Goal: Task Accomplishment & Management: Use online tool/utility

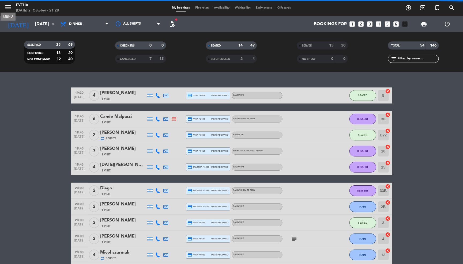
click at [6, 8] on icon "menu" at bounding box center [8, 7] width 8 height 8
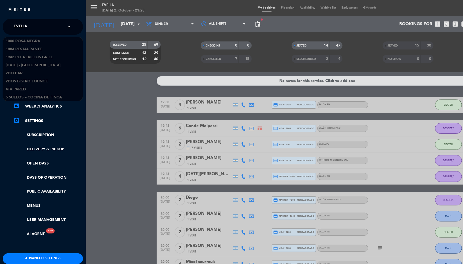
click at [59, 30] on input "text" at bounding box center [43, 27] width 65 height 12
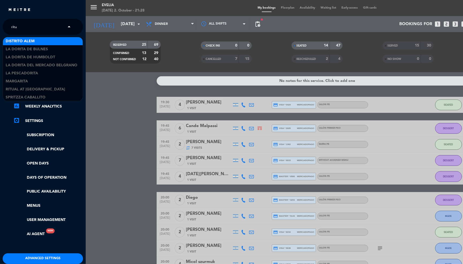
type input "ritua"
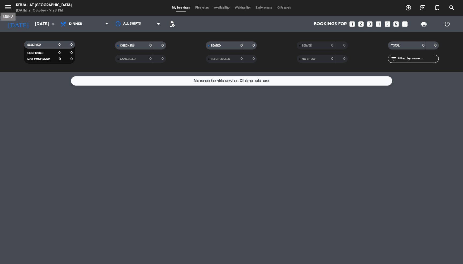
click at [9, 8] on icon "menu" at bounding box center [8, 7] width 8 height 8
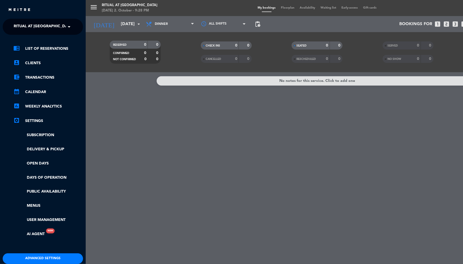
click at [163, 122] on div "menu Ritual at Manresa Thursday 2. October - 9:28 PM My bookings Floorplan Avai…" at bounding box center [317, 132] width 463 height 264
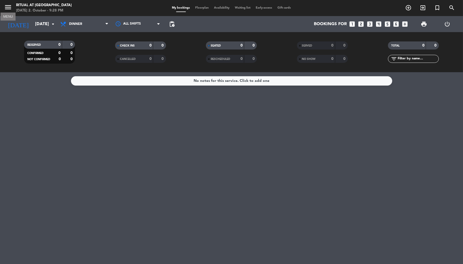
click at [9, 10] on icon "menu" at bounding box center [8, 7] width 8 height 8
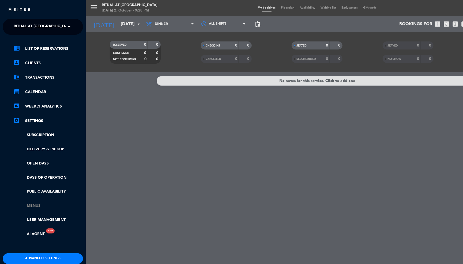
click at [38, 203] on link "Menus" at bounding box center [48, 206] width 70 height 6
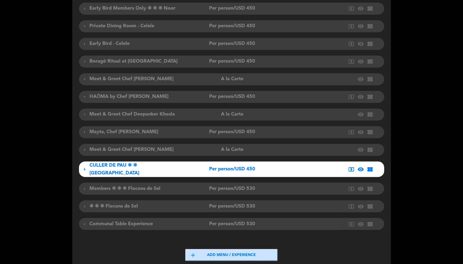
scroll to position [158, 0]
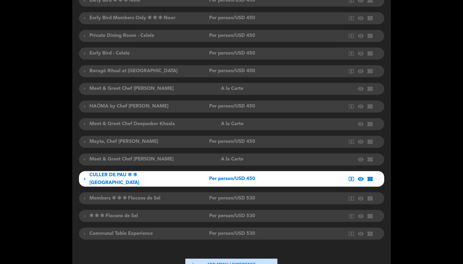
click at [97, 86] on span "Meet & Greet Chef [PERSON_NAME]" at bounding box center [132, 88] width 84 height 5
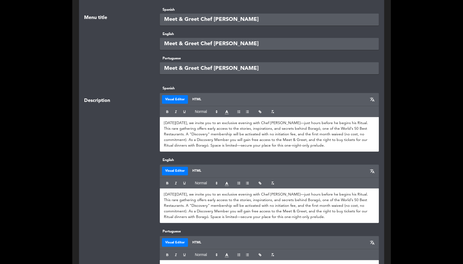
scroll to position [318, 0]
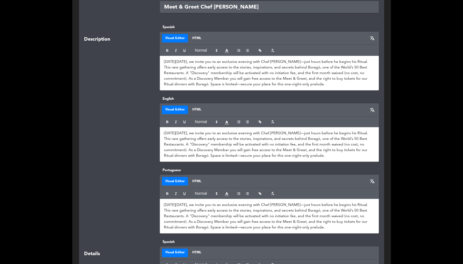
click at [295, 72] on p "On Tuesday, May 27th, we invite you to an exclusive evening with Chef Rodolfo G…" at bounding box center [269, 73] width 211 height 28
copy p "On Tuesday, May 27th, we invite you to an exclusive evening with Chef Rodolfo G…"
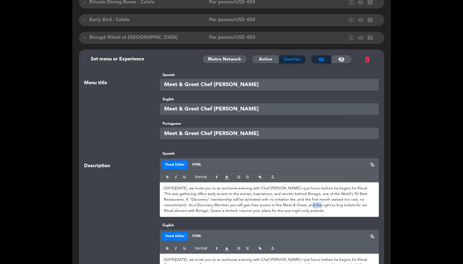
scroll to position [149, 0]
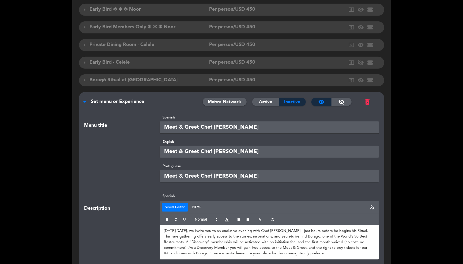
click at [172, 122] on input "Meet & Greet Chef [PERSON_NAME]" at bounding box center [269, 127] width 219 height 12
